Goal: Task Accomplishment & Management: Use online tool/utility

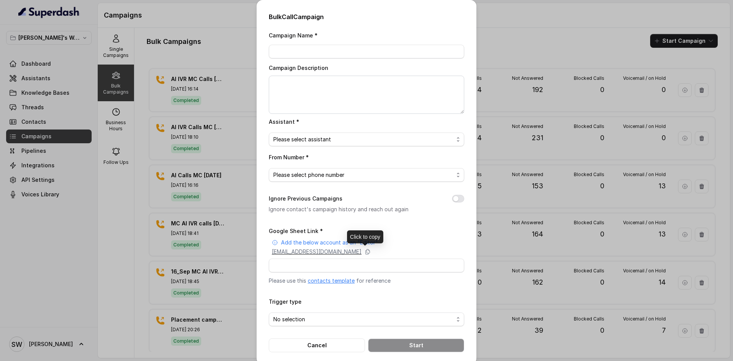
click at [420, 248] on div "[EMAIL_ADDRESS][DOMAIN_NAME]" at bounding box center [368, 252] width 192 height 8
click at [517, 197] on div "Bulk Call Campaign Campaign Name * Campaign Description Assistant * Please sele…" at bounding box center [366, 180] width 733 height 361
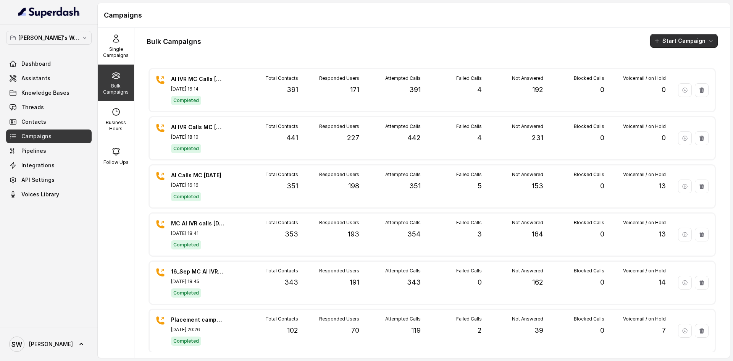
click at [681, 34] on button "Start Campaign" at bounding box center [684, 41] width 68 height 14
click at [660, 68] on p "Call" at bounding box center [664, 71] width 9 height 8
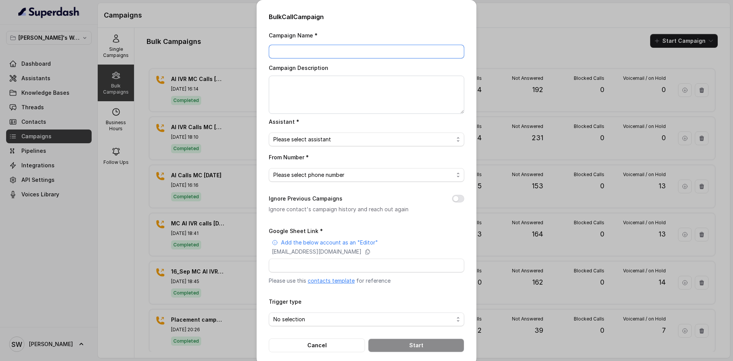
click at [331, 45] on input "Campaign Name *" at bounding box center [367, 52] width 196 height 14
type input "AI IVR calls FLC [DATE]"
click at [299, 94] on textarea "Campaign Description" at bounding box center [367, 95] width 196 height 38
click at [319, 82] on textarea "AI IVR Calls FLC 4 Ovct" at bounding box center [367, 95] width 196 height 38
type textarea "AI IVR Calls FLC [DATE]"
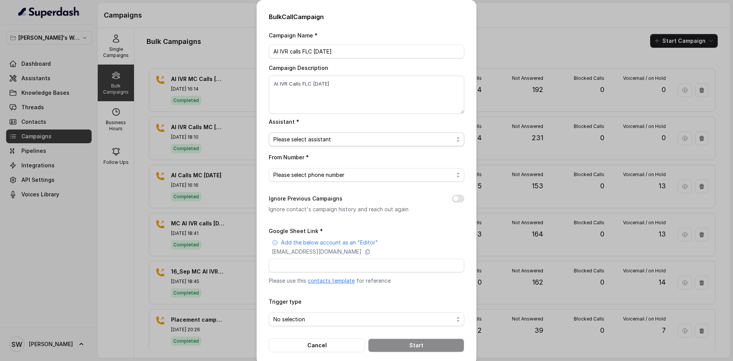
click at [300, 142] on span "Please select assistant" at bounding box center [363, 139] width 180 height 9
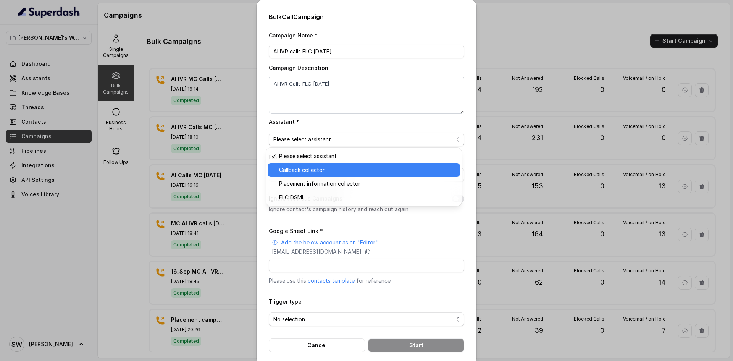
click at [310, 172] on span "Callback collector" at bounding box center [367, 169] width 176 height 9
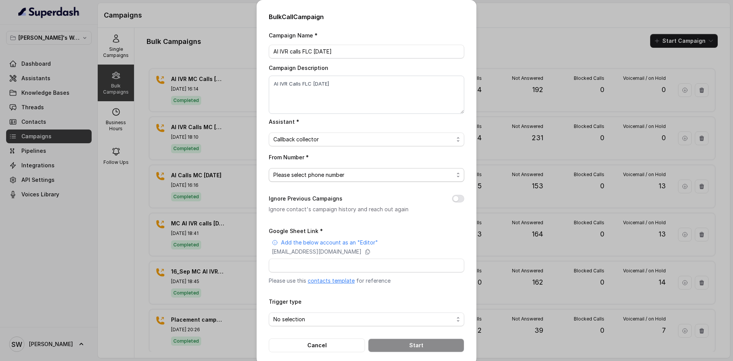
click at [310, 172] on span "Please select phone number" at bounding box center [363, 174] width 180 height 9
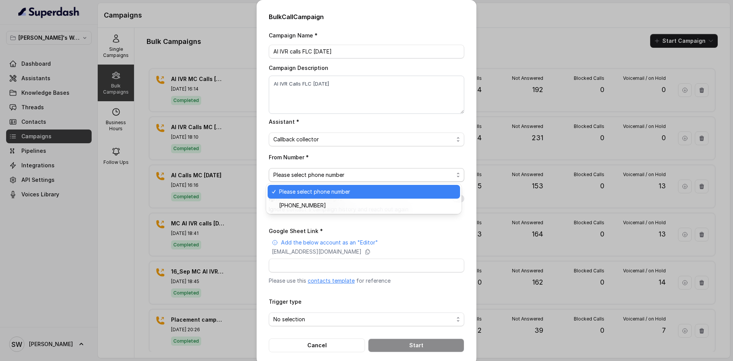
click at [310, 172] on span "Please select phone number" at bounding box center [363, 174] width 180 height 9
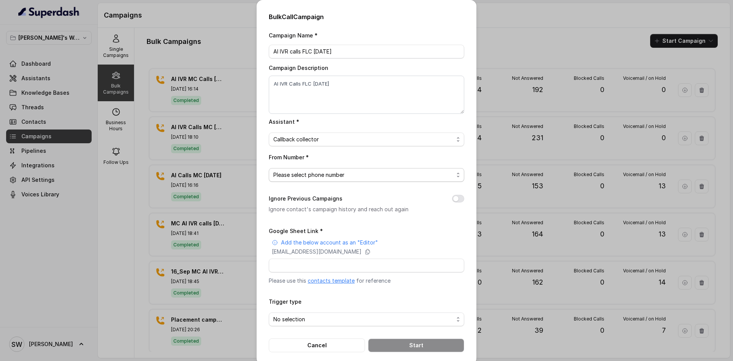
click at [310, 172] on span "Please select phone number" at bounding box center [363, 174] width 180 height 9
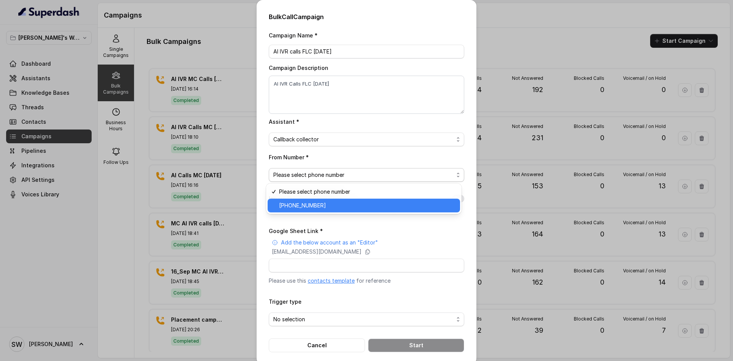
click at [314, 201] on span "[PHONE_NUMBER]" at bounding box center [367, 205] width 176 height 9
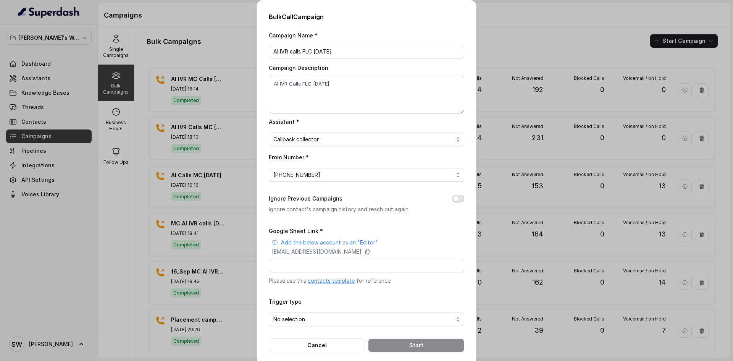
click at [452, 196] on button "Ignore Previous Campaigns" at bounding box center [458, 199] width 12 height 8
click at [327, 262] on input "Google Sheet Link *" at bounding box center [367, 266] width 196 height 14
paste input "[URL][DOMAIN_NAME]"
type input "[URL][DOMAIN_NAME]"
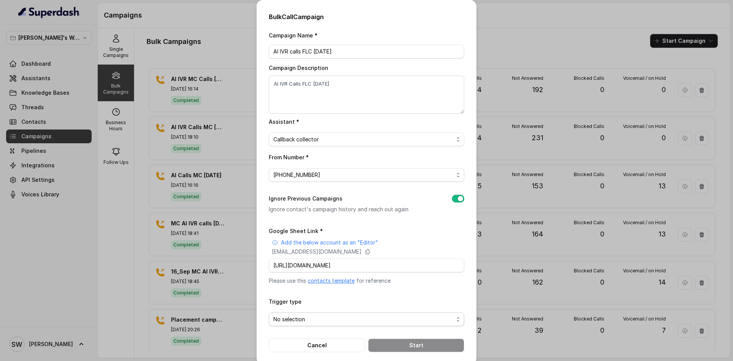
scroll to position [0, 0]
click at [324, 312] on span "No selection" at bounding box center [367, 319] width 196 height 14
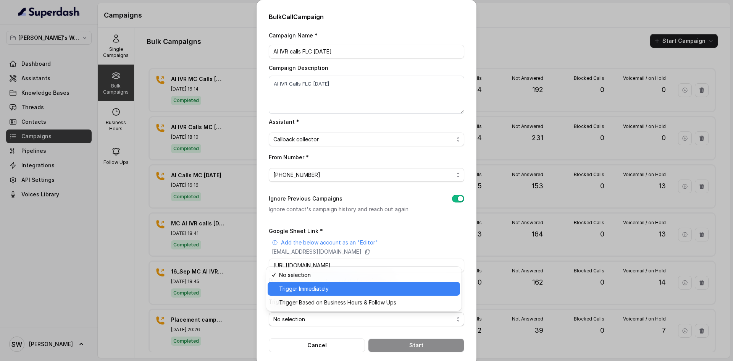
click at [337, 288] on span "Trigger Immediately" at bounding box center [367, 288] width 176 height 9
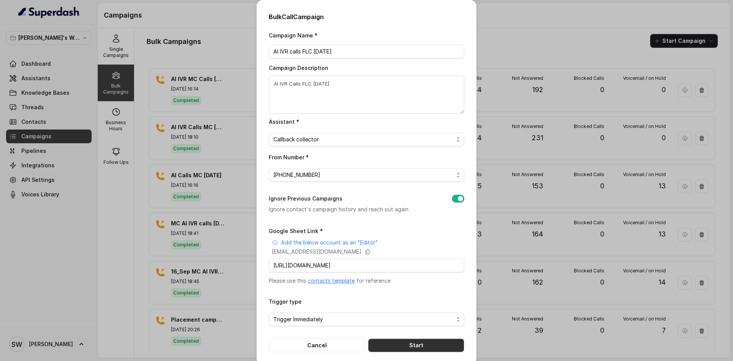
click at [390, 343] on button "Start" at bounding box center [416, 345] width 96 height 14
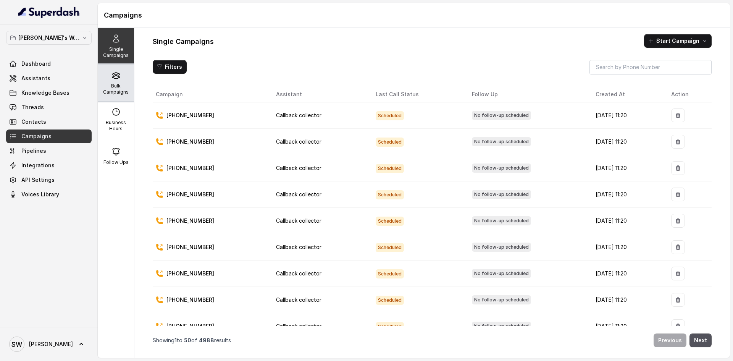
drag, startPoint x: 94, startPoint y: 94, endPoint x: 98, endPoint y: 92, distance: 5.3
click at [98, 92] on div "Shreyas's Workspace Dashboard Assistants Knowledge Bases Threads Contacts Campa…" at bounding box center [366, 180] width 733 height 361
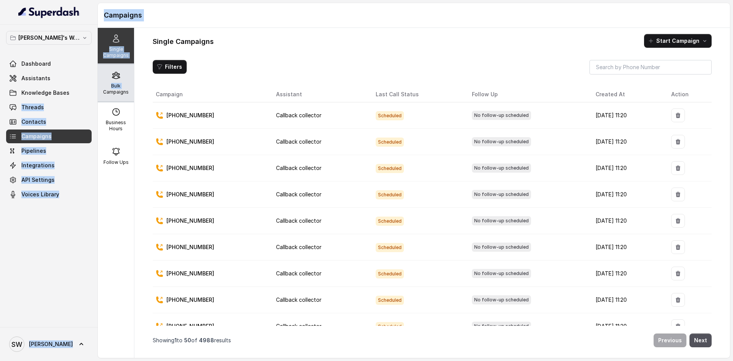
click at [98, 92] on div "Bulk Campaigns" at bounding box center [116, 83] width 36 height 37
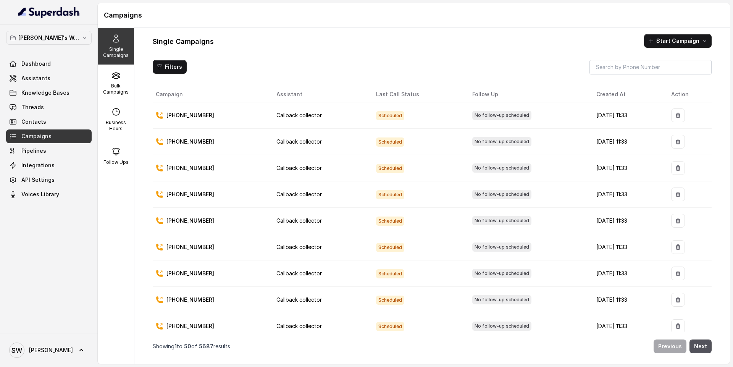
click at [97, 72] on div "Shreyas's Workspace Dashboard Assistants Knowledge Bases Threads Contacts Campa…" at bounding box center [49, 179] width 98 height 308
click at [112, 79] on icon at bounding box center [116, 75] width 9 height 9
click at [115, 77] on icon at bounding box center [115, 75] width 7 height 6
